Goal: Task Accomplishment & Management: Use online tool/utility

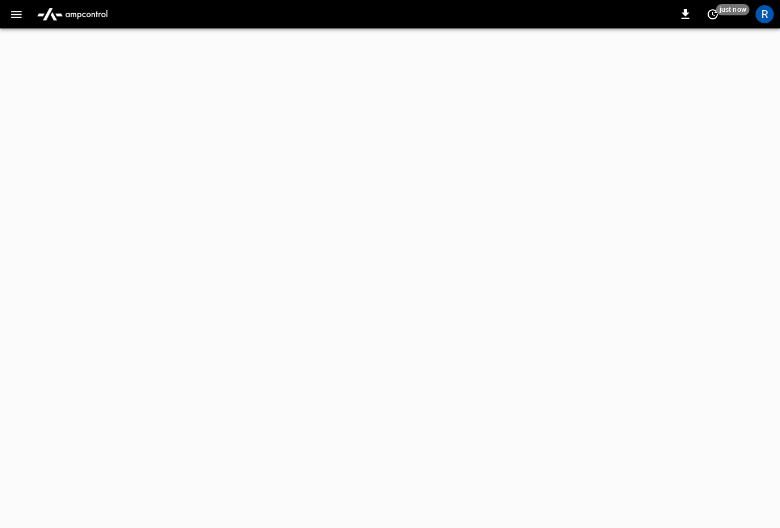
click at [13, 11] on icon "button" at bounding box center [16, 14] width 11 height 7
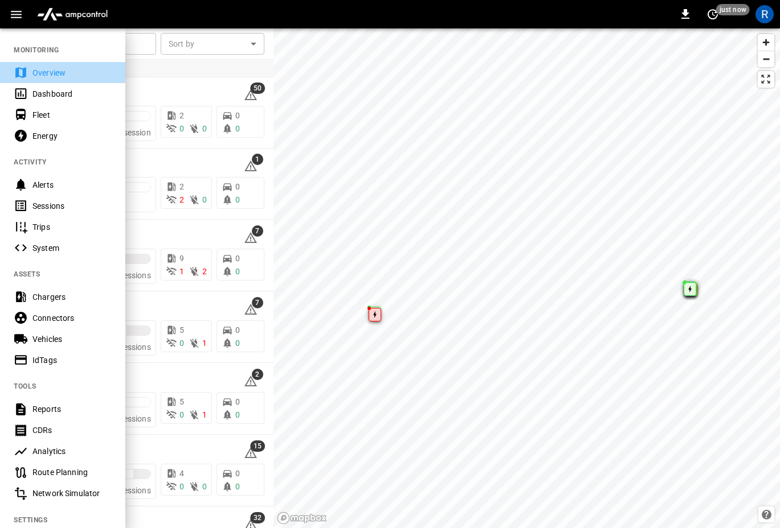
click at [49, 78] on div "Overview" at bounding box center [71, 72] width 79 height 11
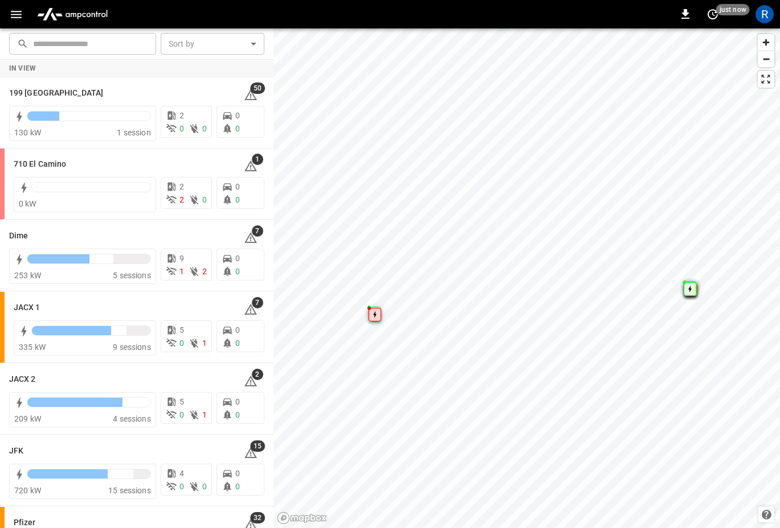
click at [18, 15] on icon "button" at bounding box center [16, 14] width 14 height 14
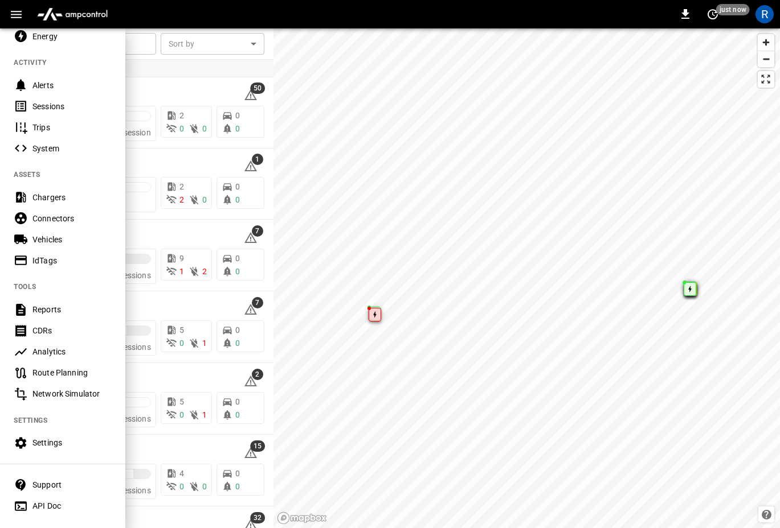
scroll to position [122, 0]
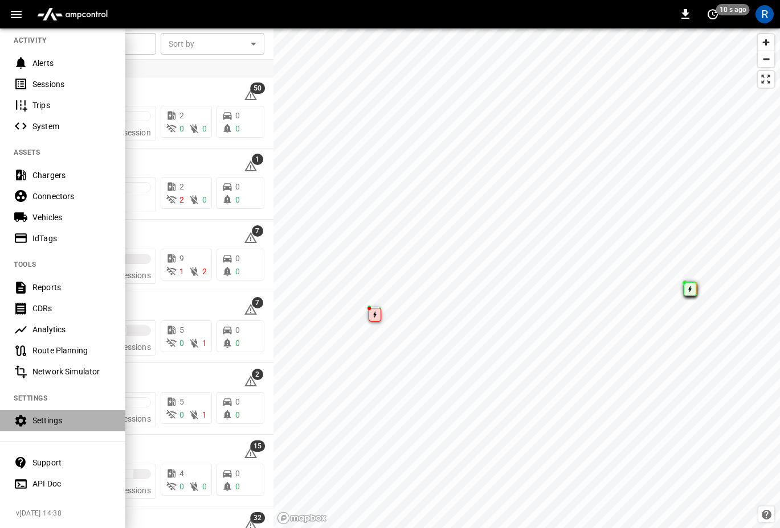
click at [45, 421] on div "Settings" at bounding box center [71, 420] width 79 height 11
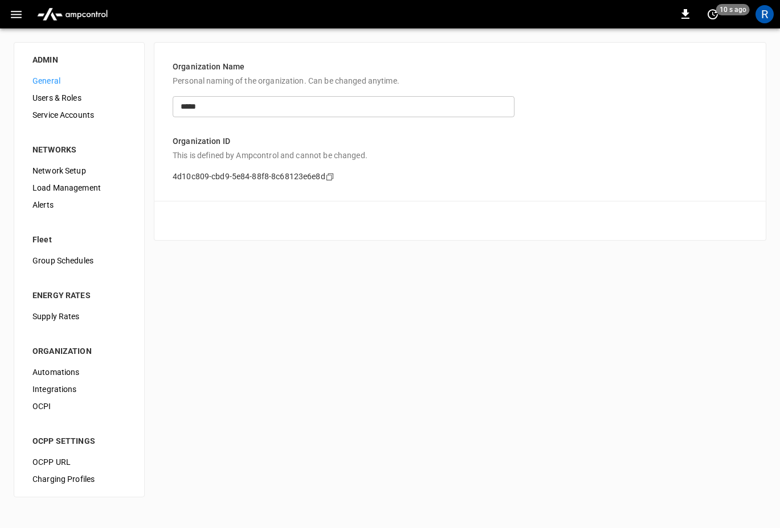
click at [85, 189] on span "Load Management" at bounding box center [78, 188] width 93 height 12
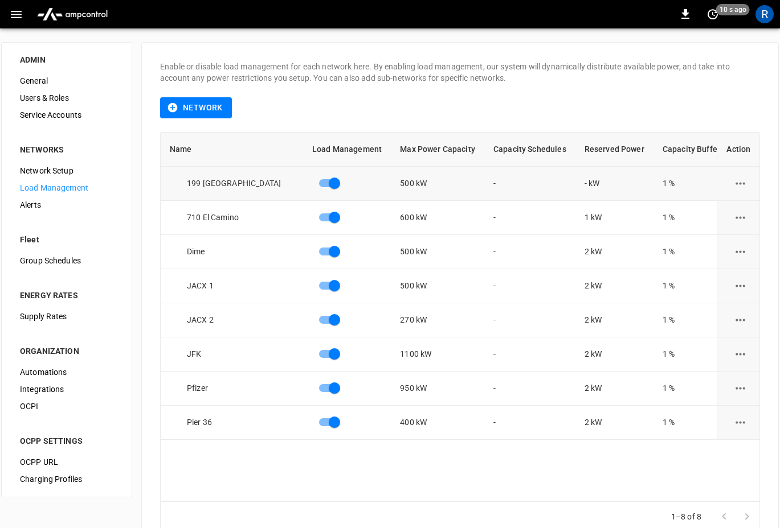
scroll to position [36, 0]
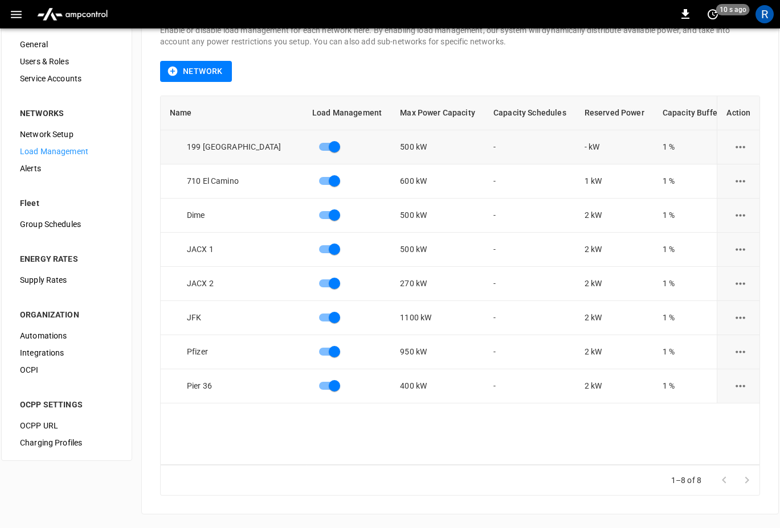
click at [733, 145] on icon "load management options" at bounding box center [740, 147] width 14 height 14
click at [731, 191] on li "Add Sub Network" at bounding box center [730, 194] width 81 height 19
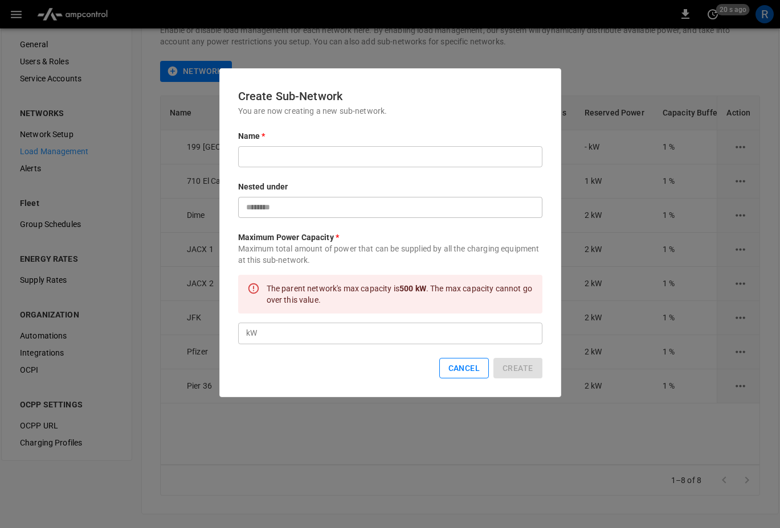
click at [451, 372] on button "Cancel" at bounding box center [464, 368] width 50 height 21
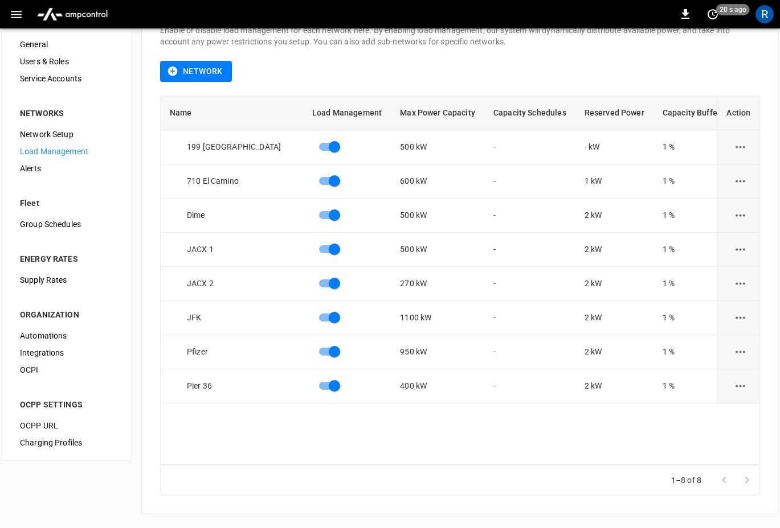
scroll to position [0, 0]
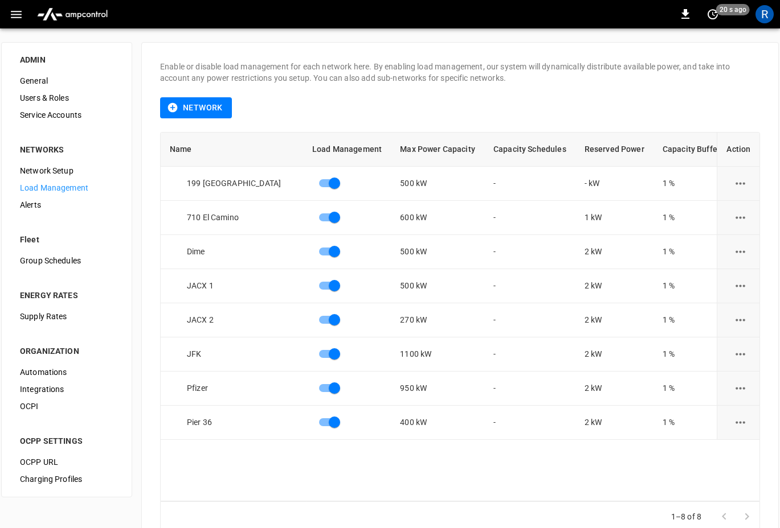
click at [21, 9] on icon "button" at bounding box center [16, 14] width 14 height 14
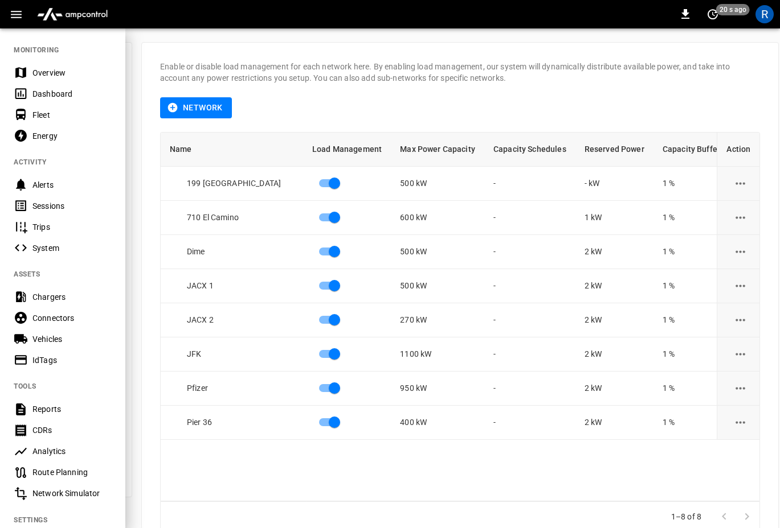
click at [56, 79] on div "Overview" at bounding box center [62, 72] width 125 height 21
